Goal: Task Accomplishment & Management: Complete application form

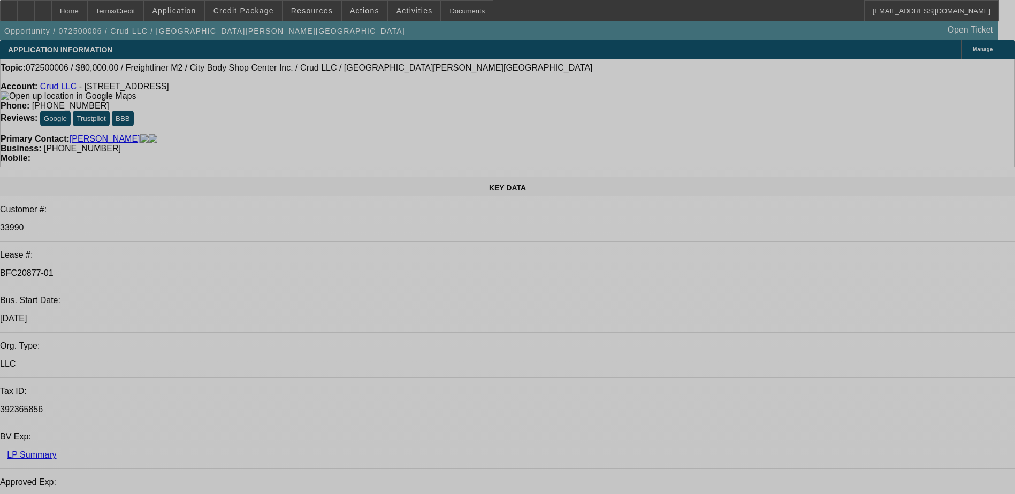
select select "0"
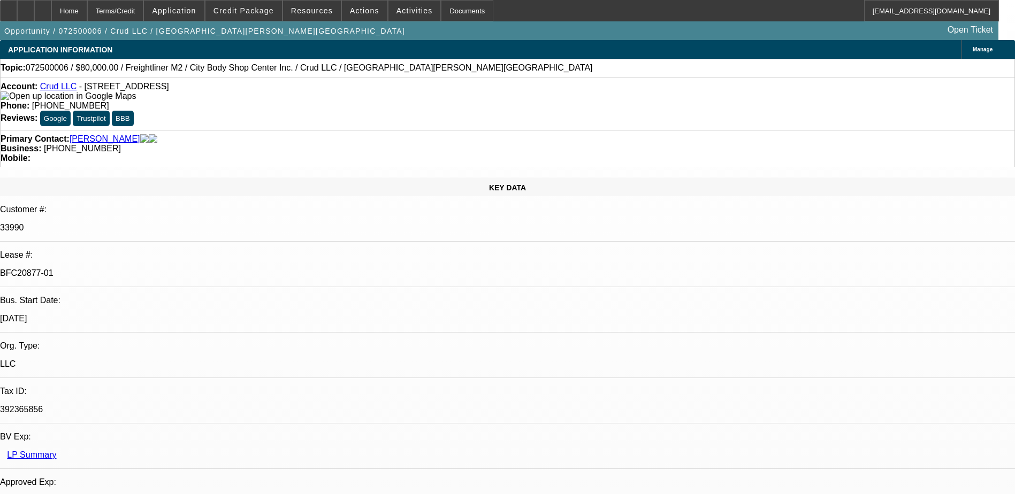
select select "2"
select select "0"
select select "2"
select select "0"
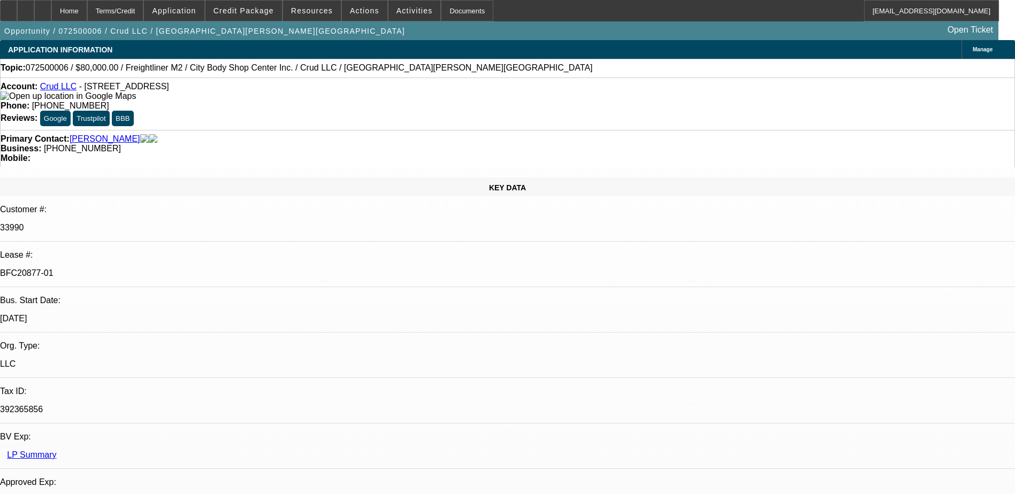
select select "0"
select select "2"
select select "0"
select select "2"
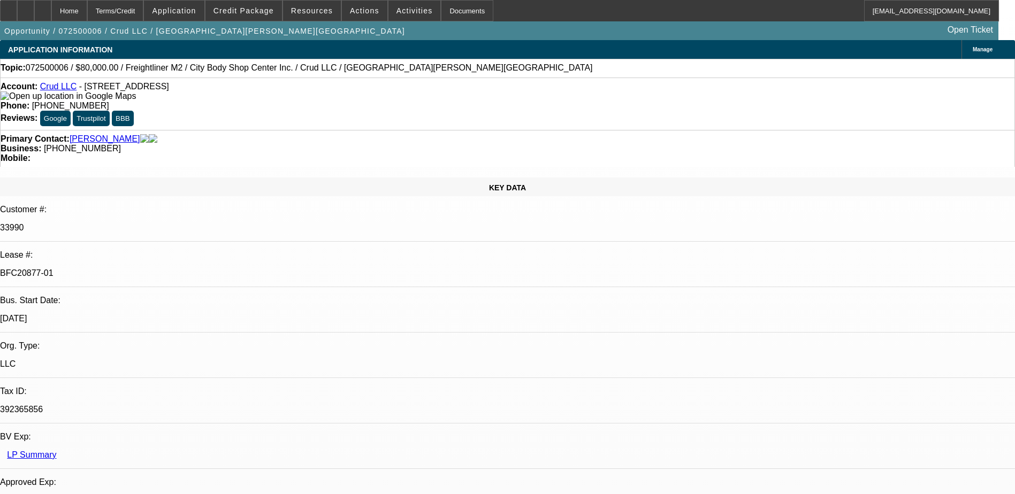
select select "0"
select select "1"
select select "2"
select select "6"
select select "1"
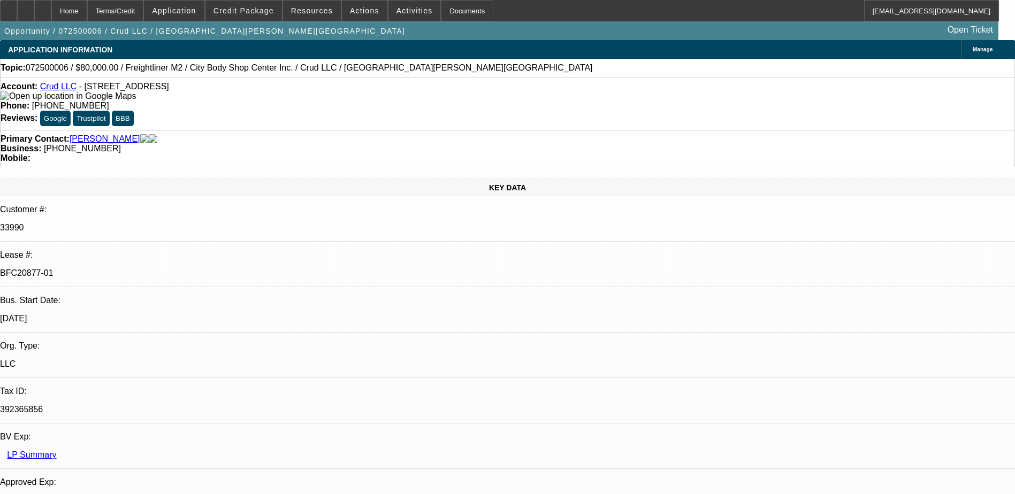
select select "2"
select select "6"
select select "1"
select select "2"
select select "6"
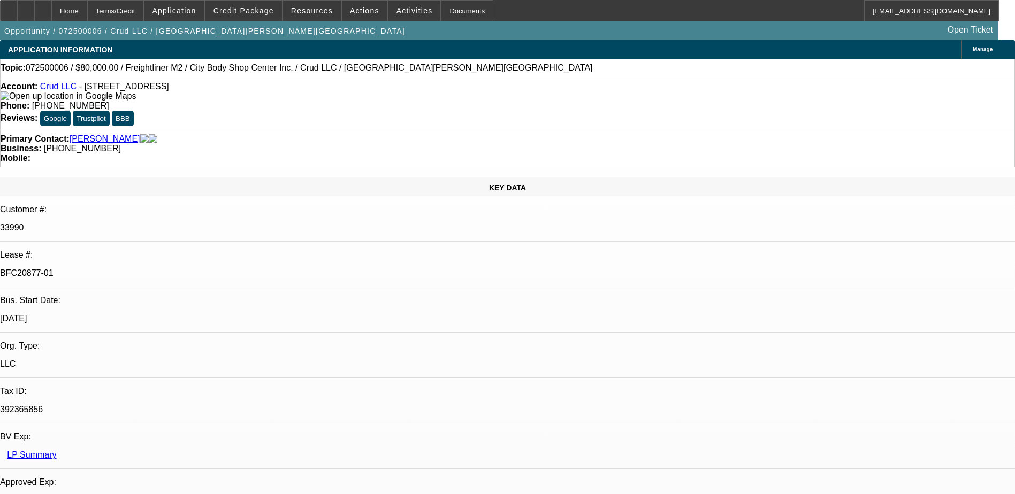
select select "1"
select select "2"
select select "6"
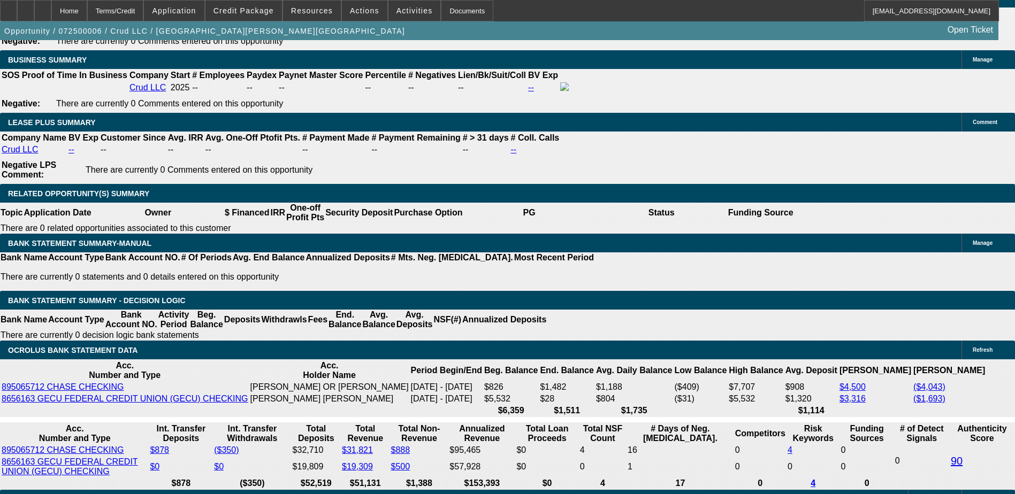
scroll to position [1818, 0]
